Goal: Find specific page/section: Find specific page/section

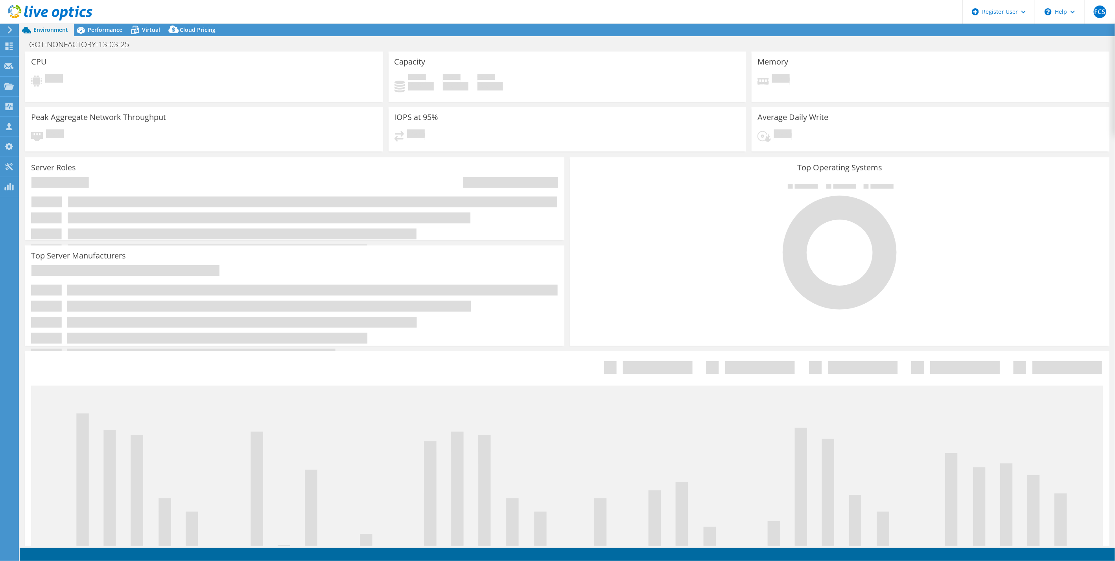
select select "USD"
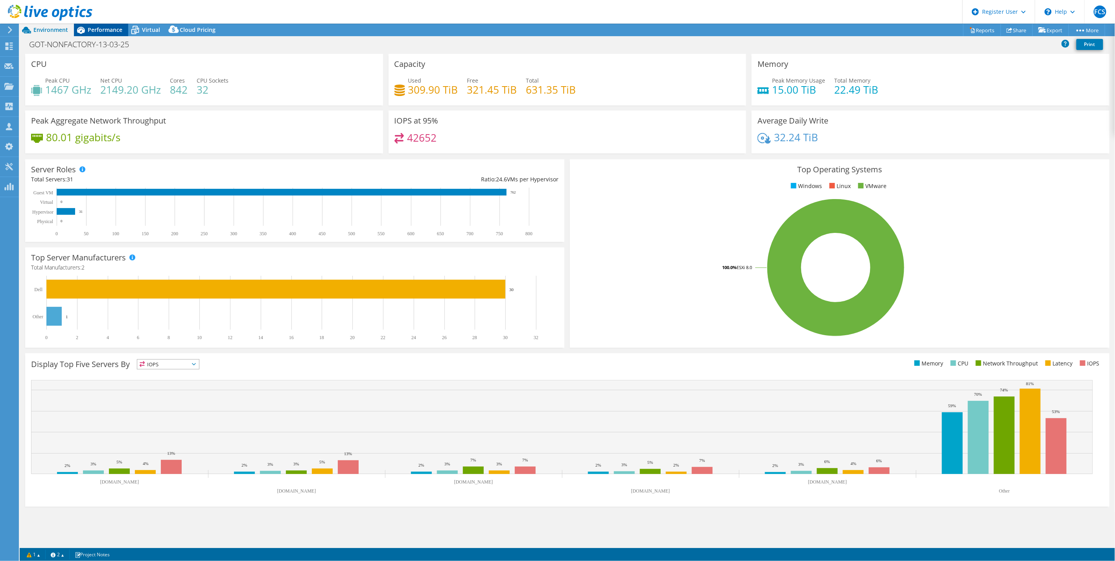
click at [113, 33] on span "Performance" at bounding box center [105, 29] width 35 height 7
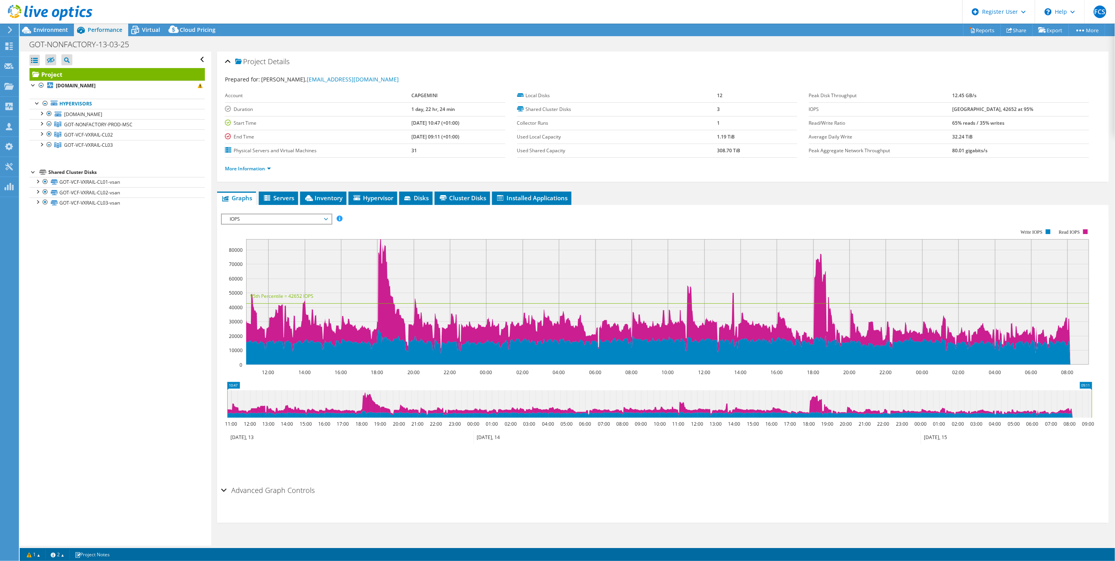
click at [158, 335] on div "Open All Close All Hide Excluded Nodes Project Tree Filter" at bounding box center [115, 299] width 191 height 494
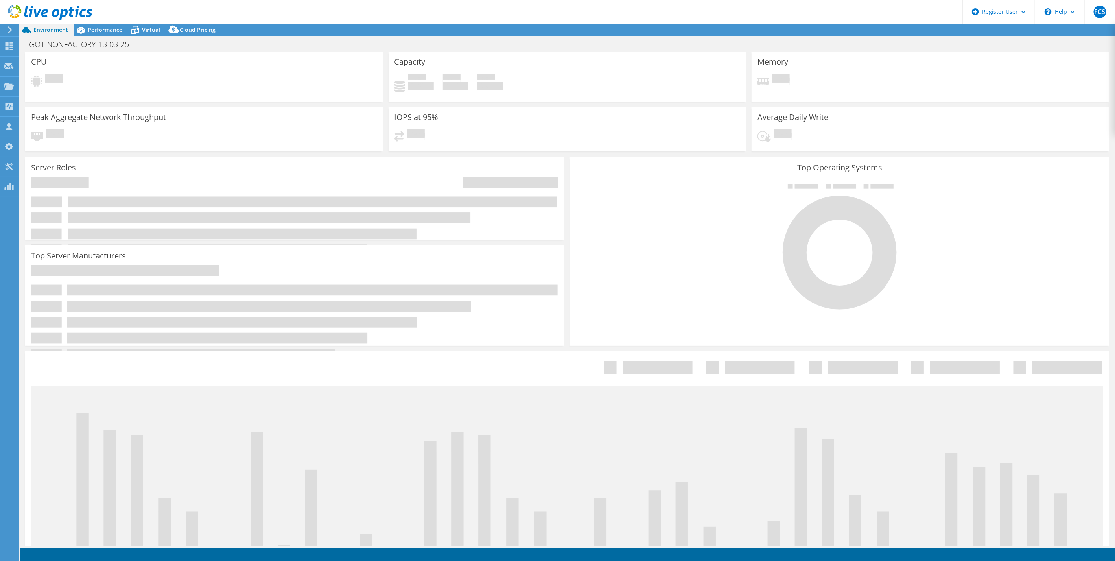
select select "USD"
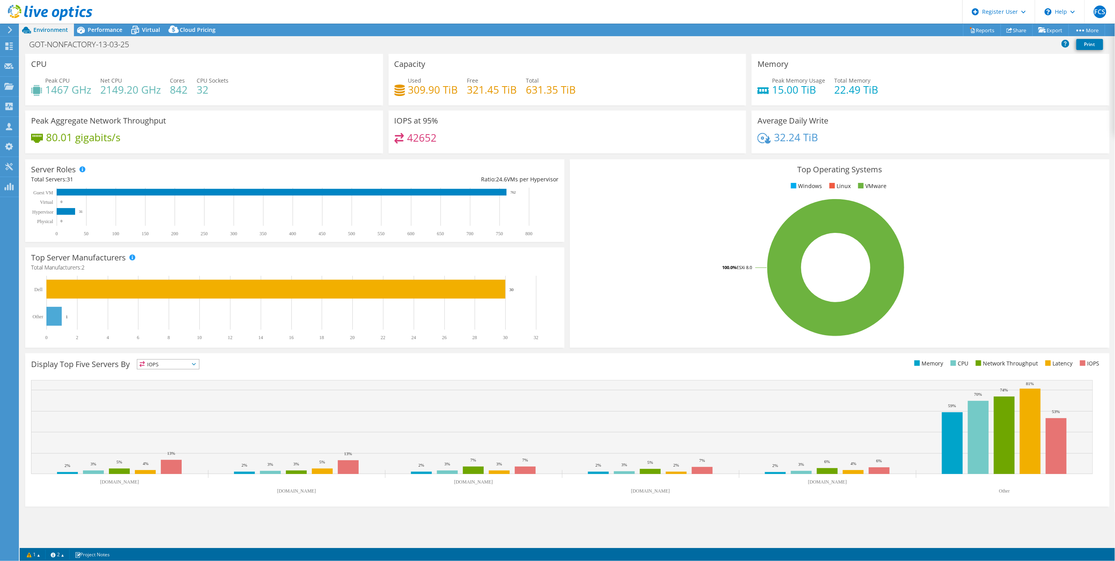
click at [199, 162] on div "Server Roles Physical Servers represent bare metal servers that were targets of…" at bounding box center [294, 200] width 539 height 83
